Goal: Information Seeking & Learning: Learn about a topic

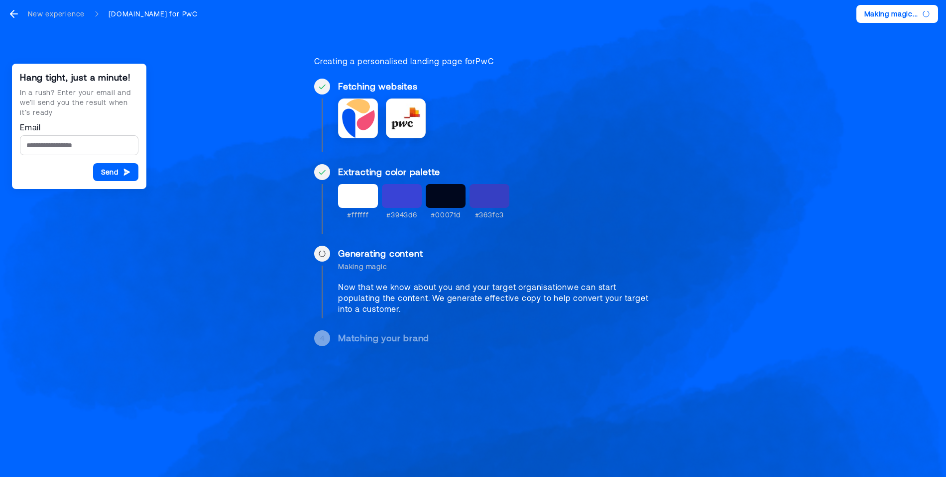
click at [462, 298] on div "Now that we know about you and your target organisation we can start populating…" at bounding box center [499, 298] width 322 height 33
